Goal: Task Accomplishment & Management: Manage account settings

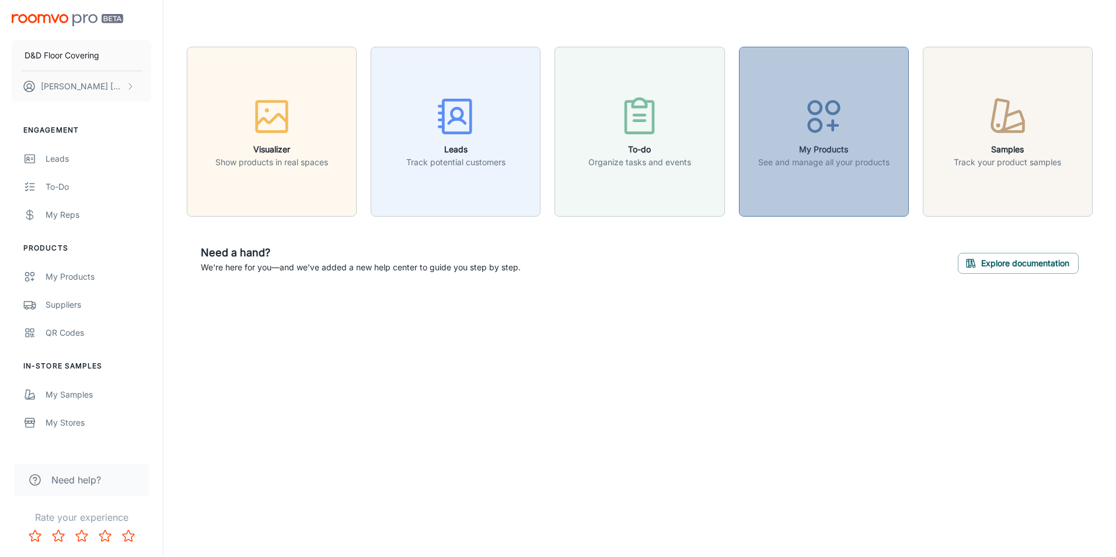
click at [801, 124] on div "button" at bounding box center [823, 119] width 131 height 48
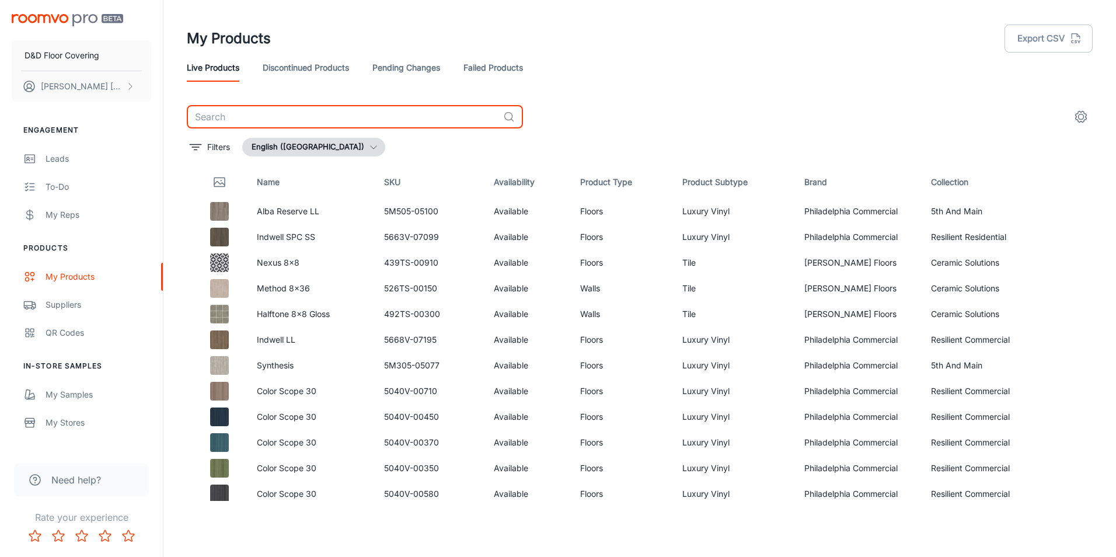
click at [271, 119] on input "text" at bounding box center [343, 116] width 312 height 23
type input "flo"
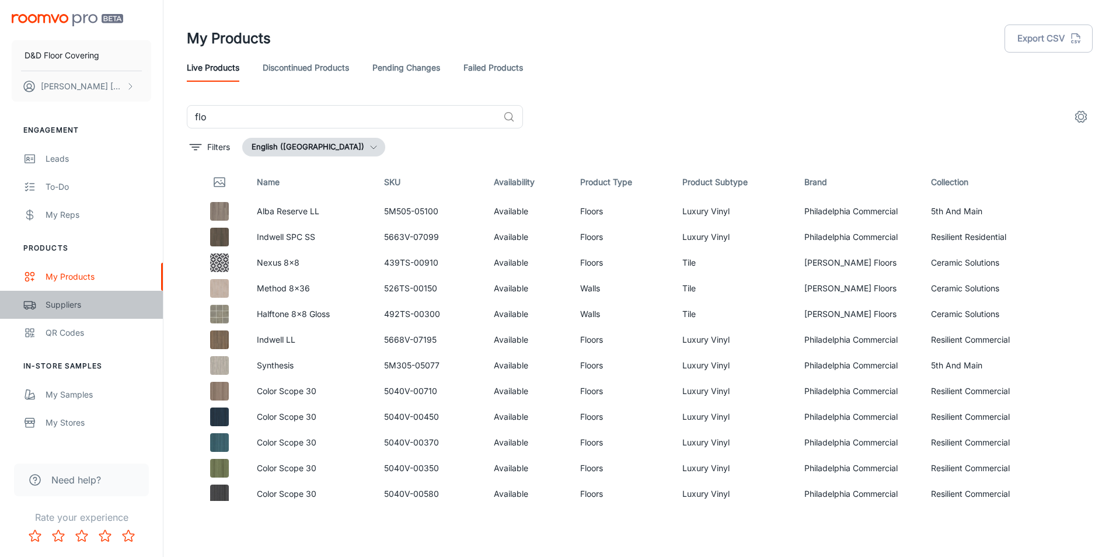
click at [70, 299] on div "Suppliers" at bounding box center [99, 304] width 106 height 13
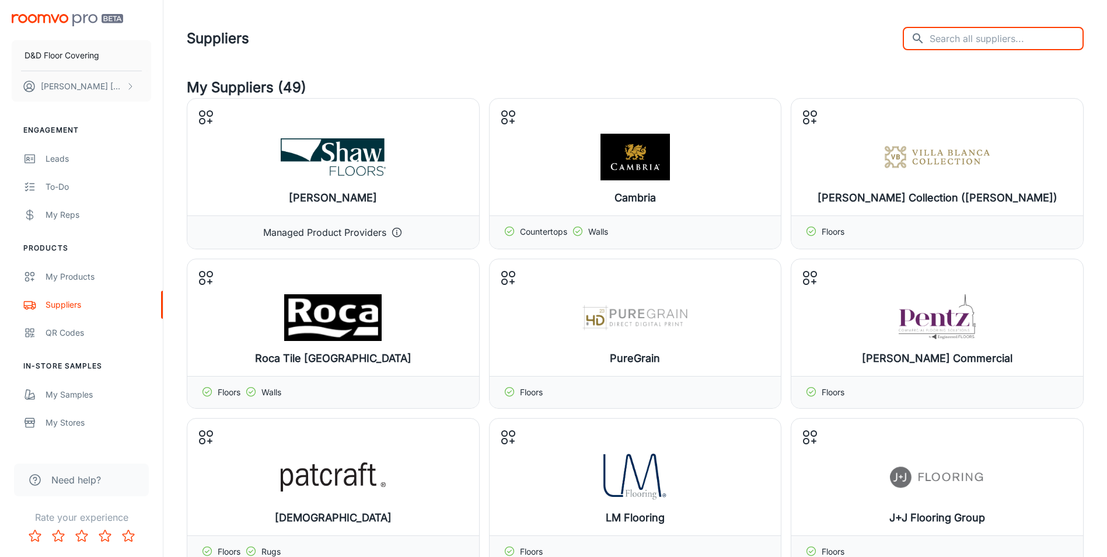
click at [994, 46] on input "text" at bounding box center [1006, 38] width 154 height 23
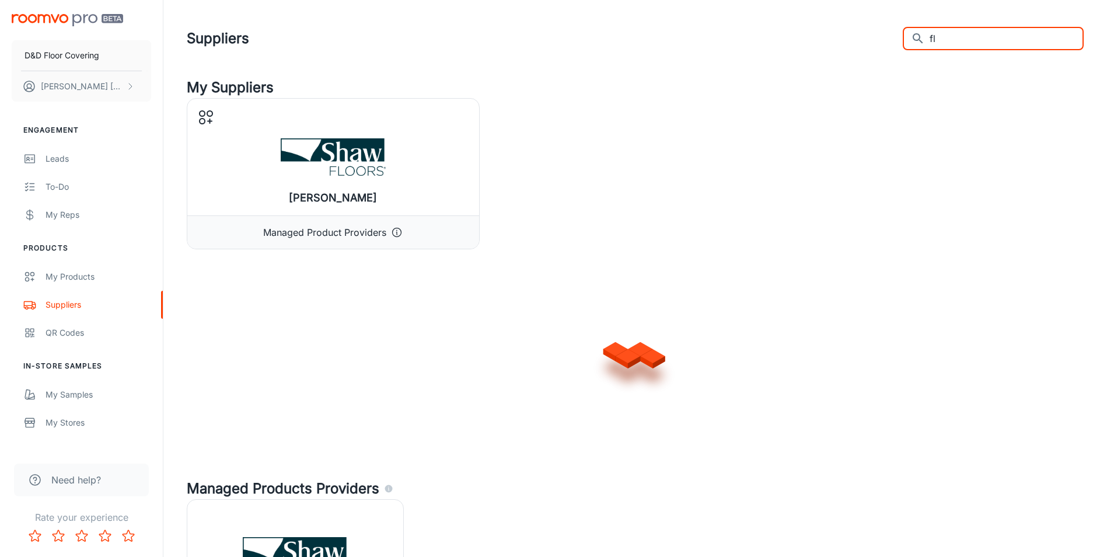
type input "f"
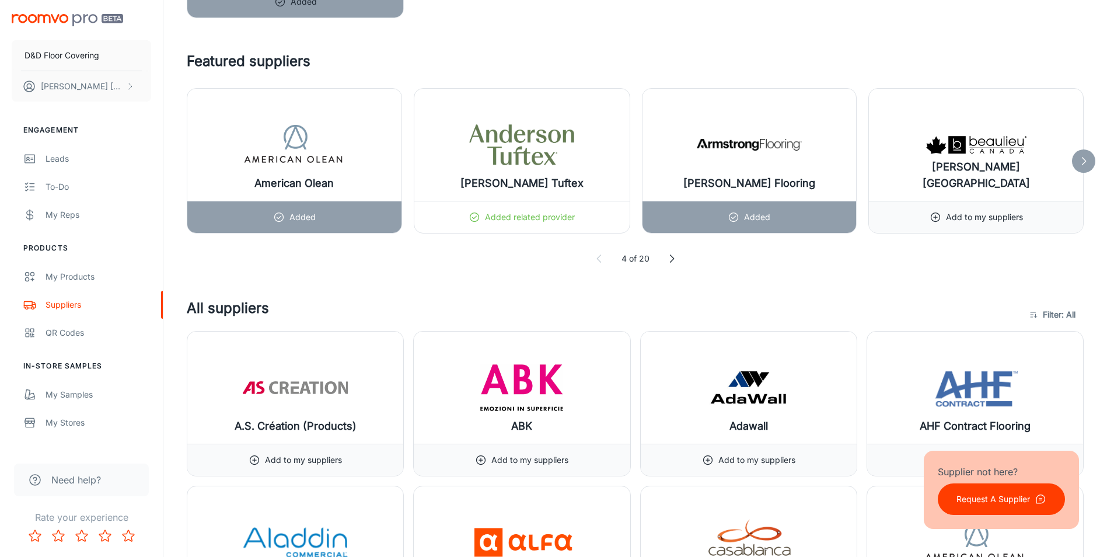
scroll to position [992, 0]
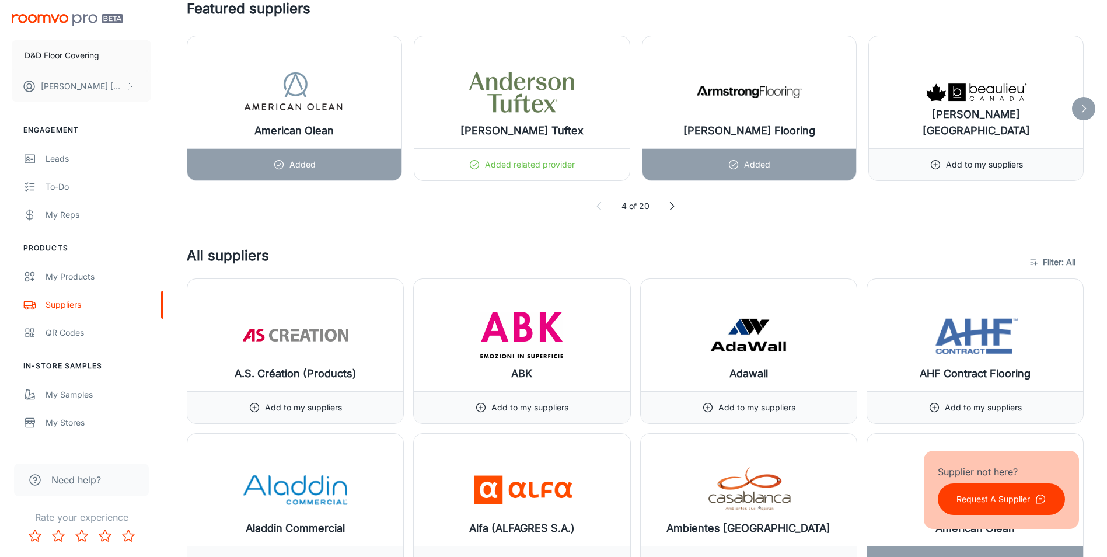
click at [671, 206] on icon at bounding box center [672, 206] width 12 height 12
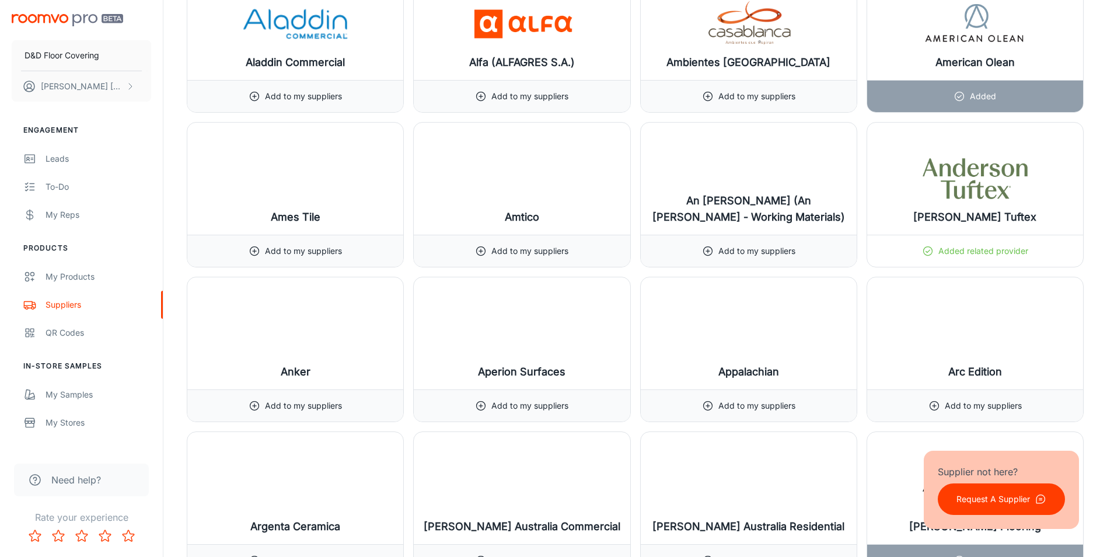
scroll to position [1459, 0]
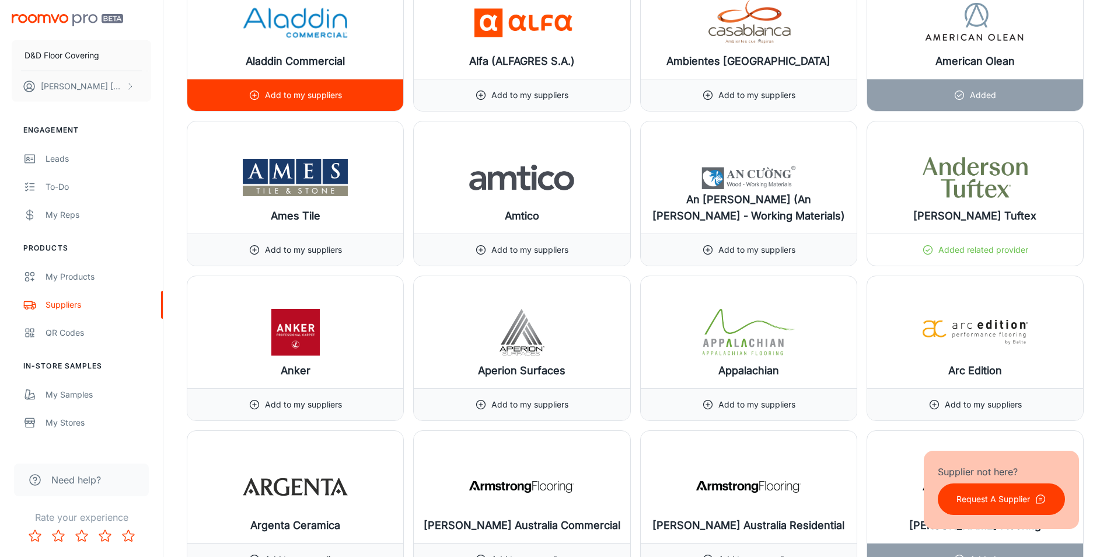
click at [321, 99] on p "Add to my suppliers" at bounding box center [303, 95] width 77 height 13
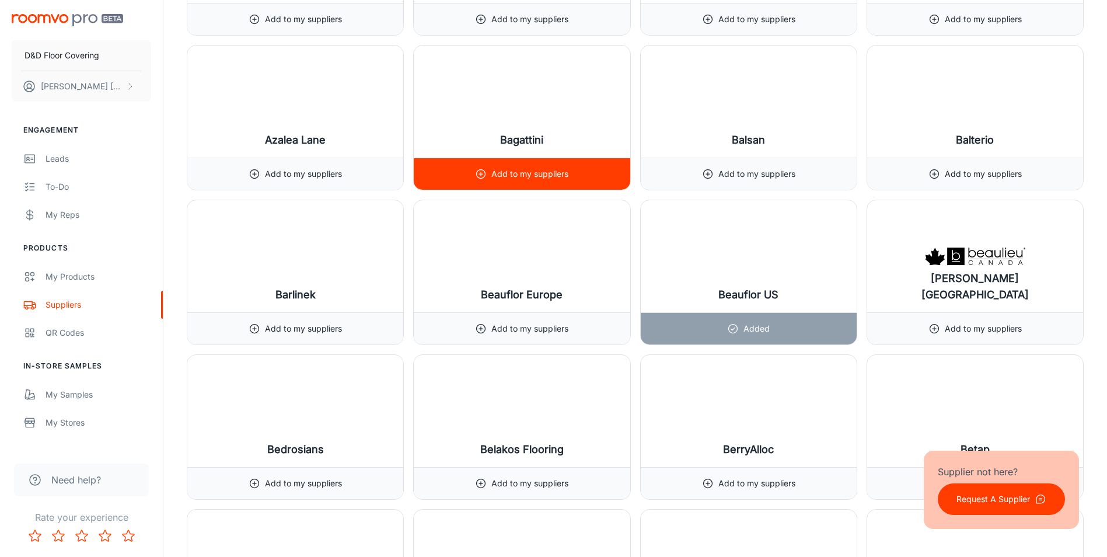
scroll to position [2509, 0]
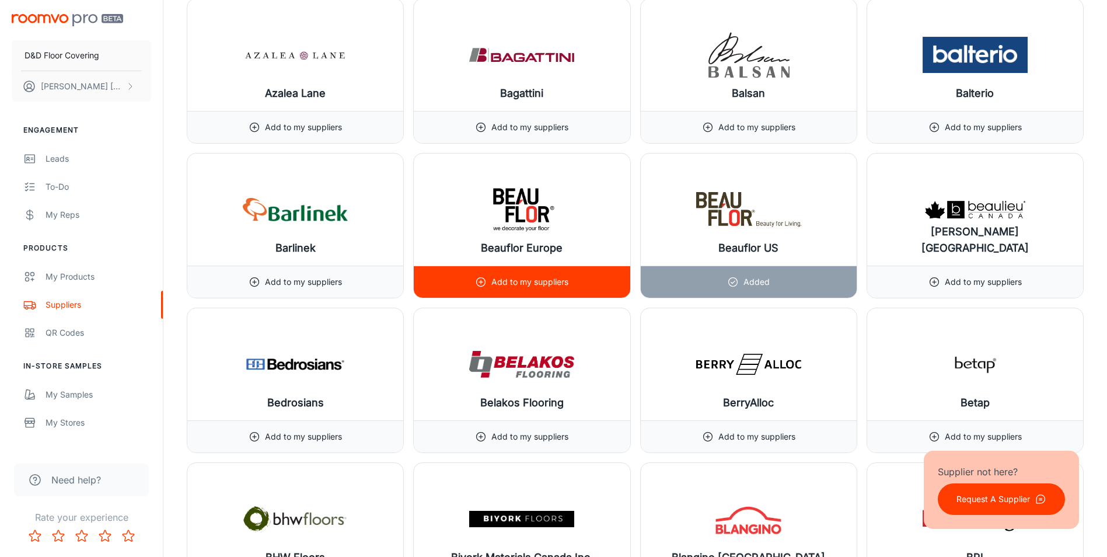
click at [558, 275] on p "Add to my suppliers" at bounding box center [529, 281] width 77 height 13
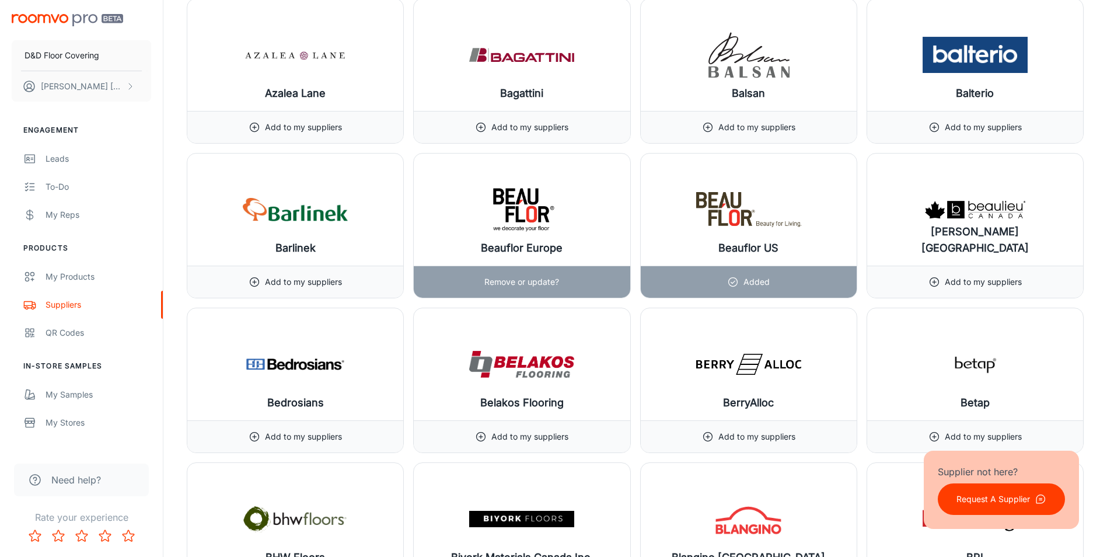
click at [517, 285] on p "Remove or update?" at bounding box center [521, 281] width 75 height 13
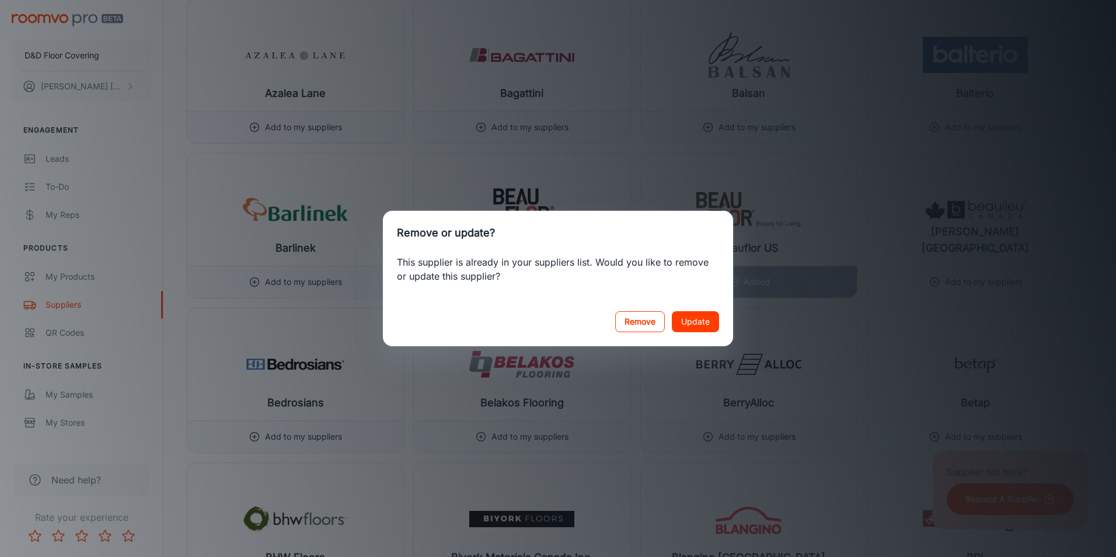
click at [656, 320] on button "Remove" at bounding box center [640, 321] width 50 height 21
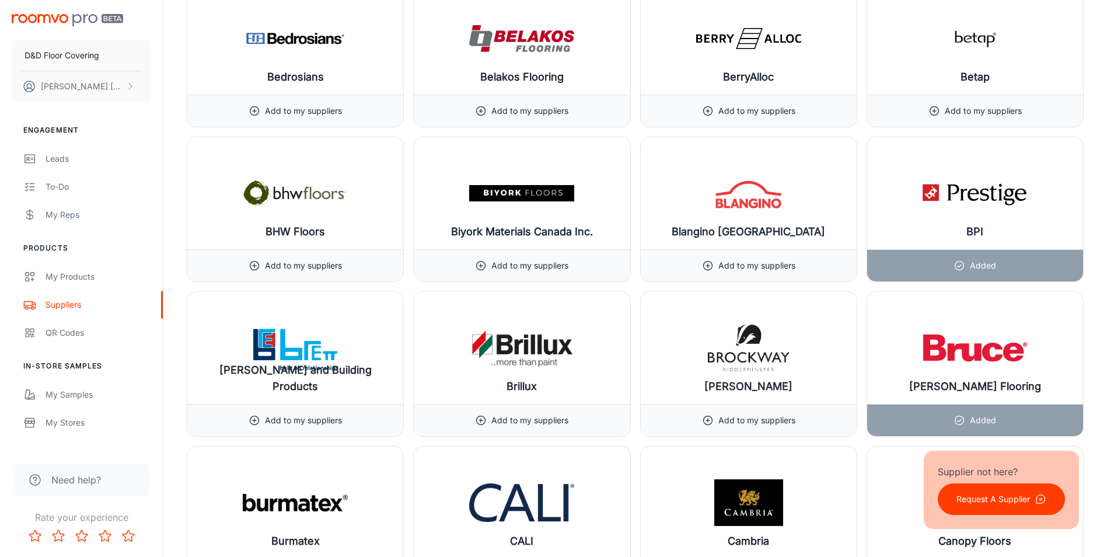
scroll to position [2859, 0]
